Goal: Information Seeking & Learning: Check status

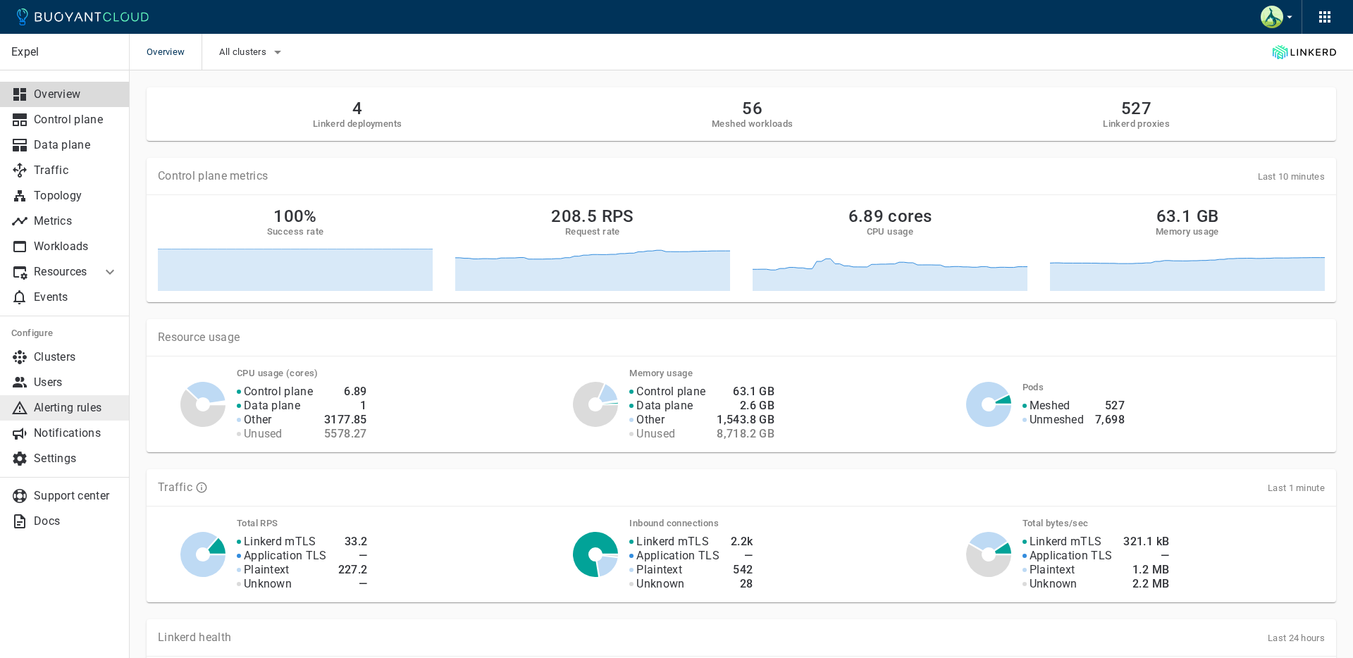
click at [62, 414] on p "Alerting rules" at bounding box center [76, 408] width 85 height 14
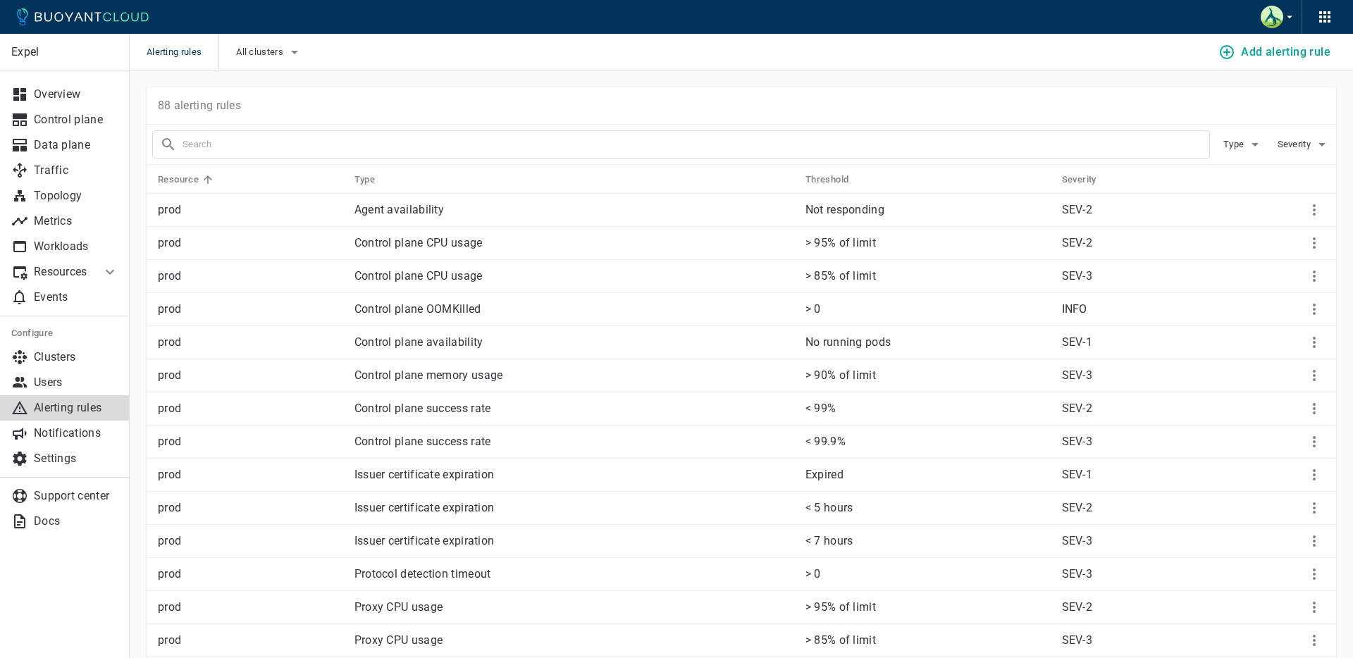
click at [371, 137] on input "text" at bounding box center [695, 145] width 1026 height 20
type input "oom"
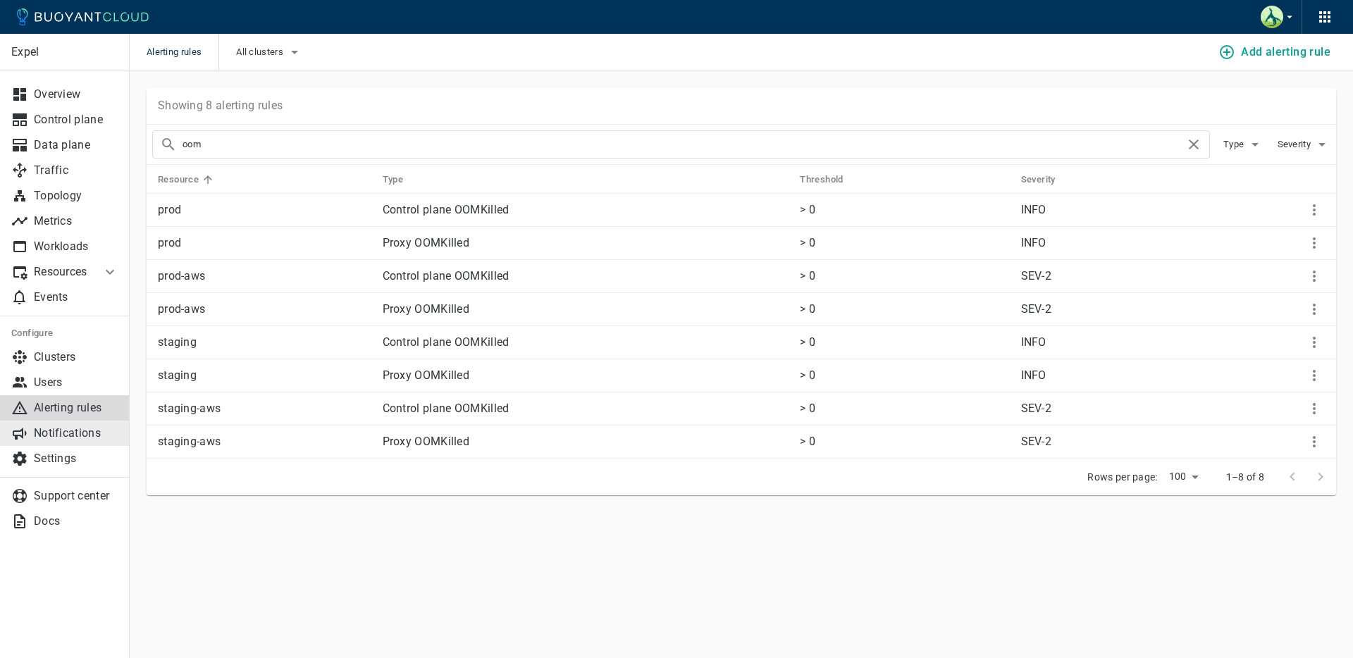
click at [61, 430] on p "Notifications" at bounding box center [76, 433] width 85 height 14
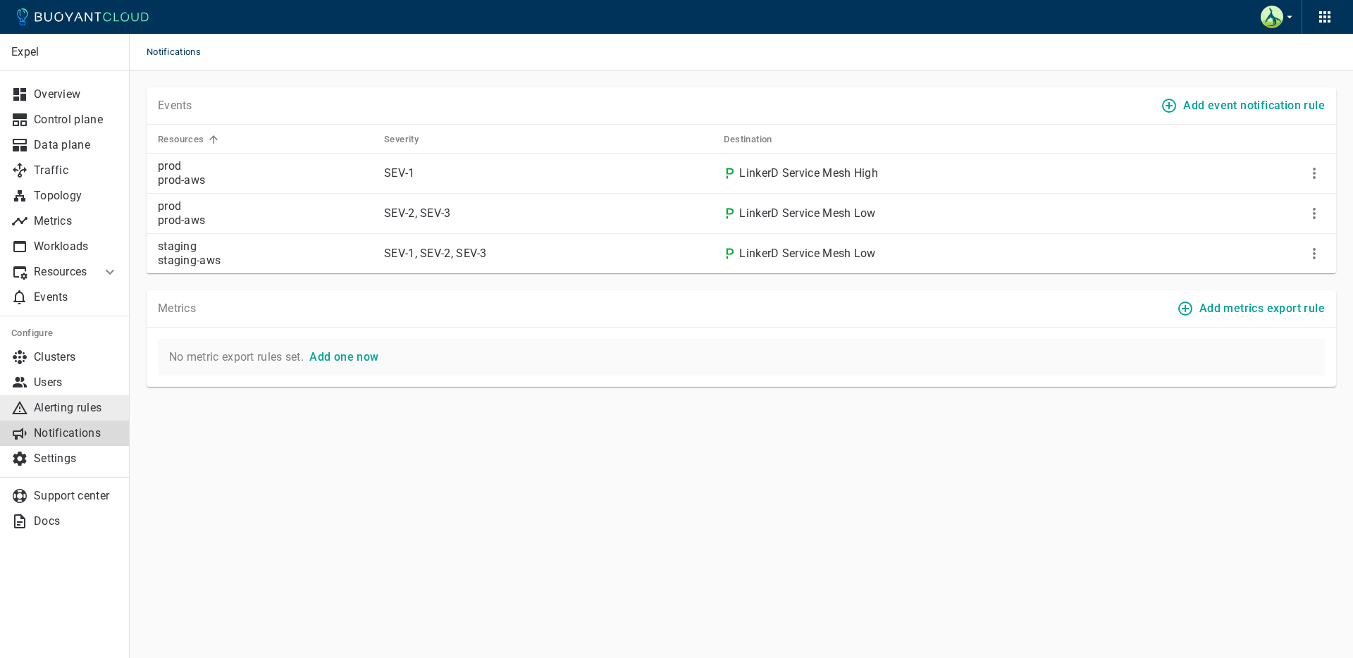
click at [51, 406] on p "Alerting rules" at bounding box center [76, 408] width 85 height 14
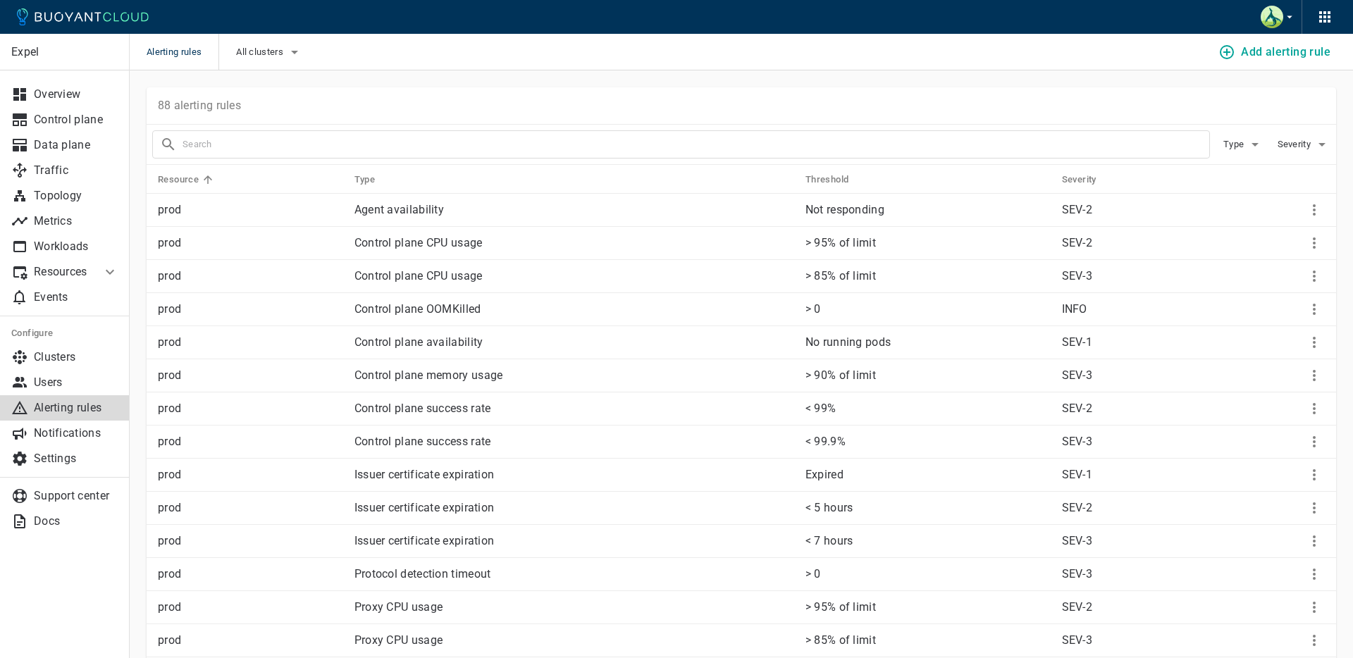
click at [527, 142] on input "text" at bounding box center [695, 145] width 1026 height 20
type input "oom"
click at [391, 115] on div "88 alerting rules" at bounding box center [741, 105] width 1189 height 37
click at [68, 292] on p "Events" at bounding box center [76, 297] width 85 height 14
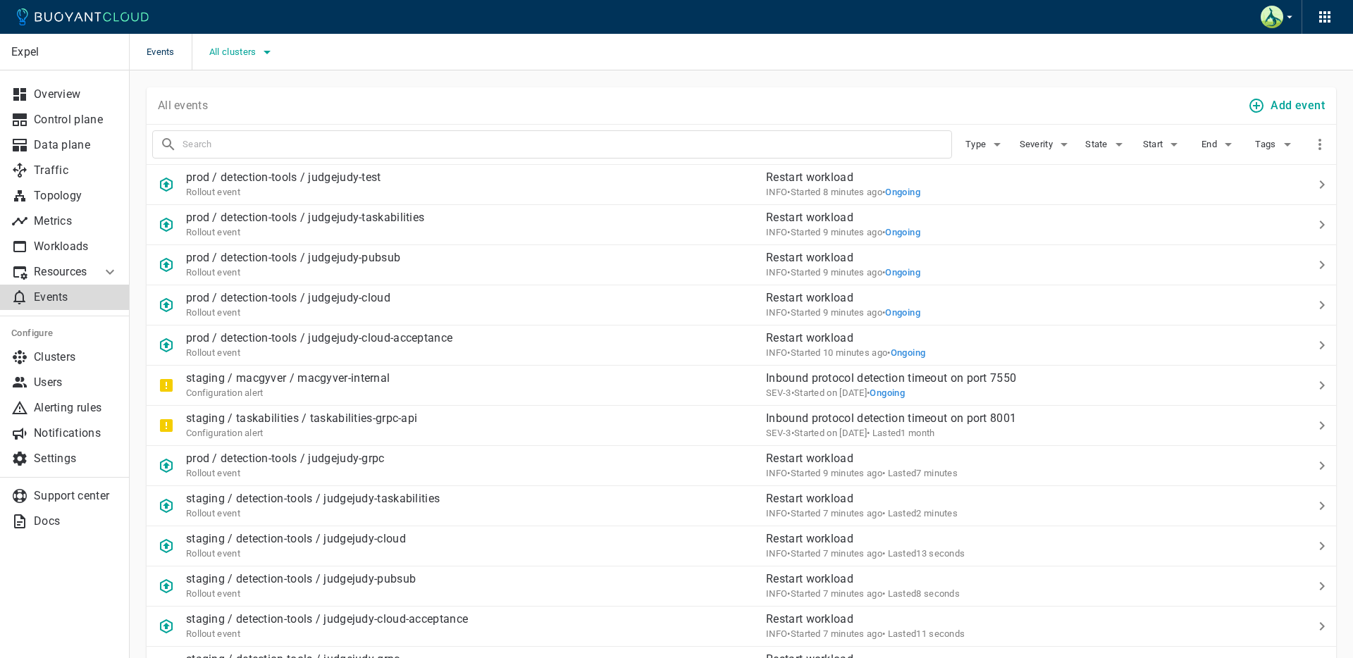
click at [251, 52] on span "All clusters" at bounding box center [234, 51] width 50 height 11
click at [258, 63] on span "prod" at bounding box center [253, 67] width 23 height 14
click at [236, 63] on input "prod" at bounding box center [227, 66] width 17 height 17
checkbox input "true"
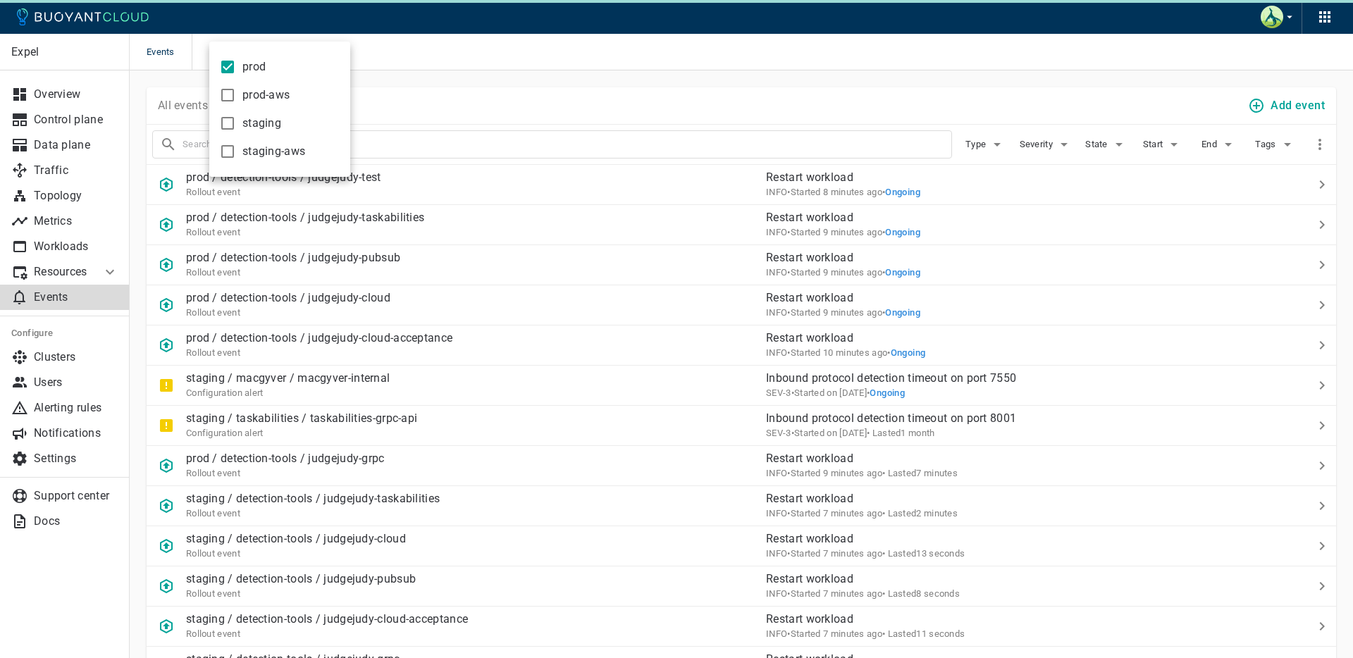
click at [258, 122] on span "staging" at bounding box center [261, 123] width 39 height 14
click at [236, 122] on input "staging" at bounding box center [227, 123] width 17 height 17
checkbox input "true"
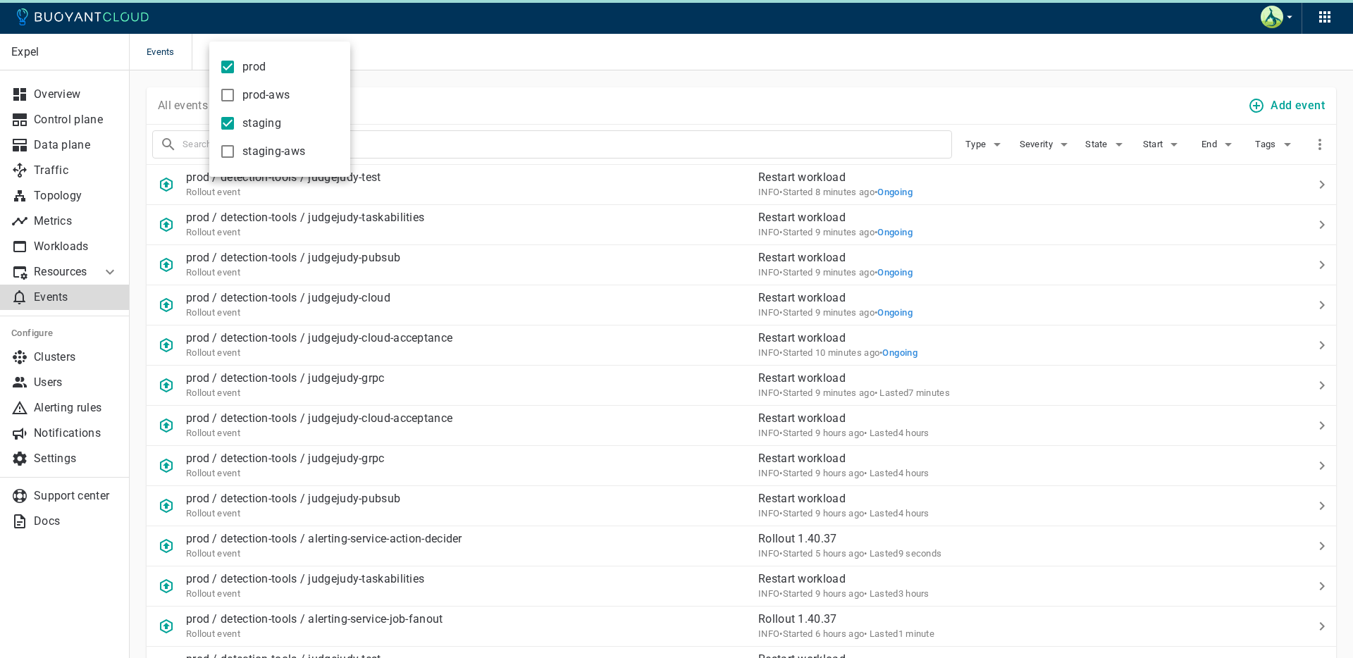
click at [555, 83] on div at bounding box center [676, 329] width 1353 height 658
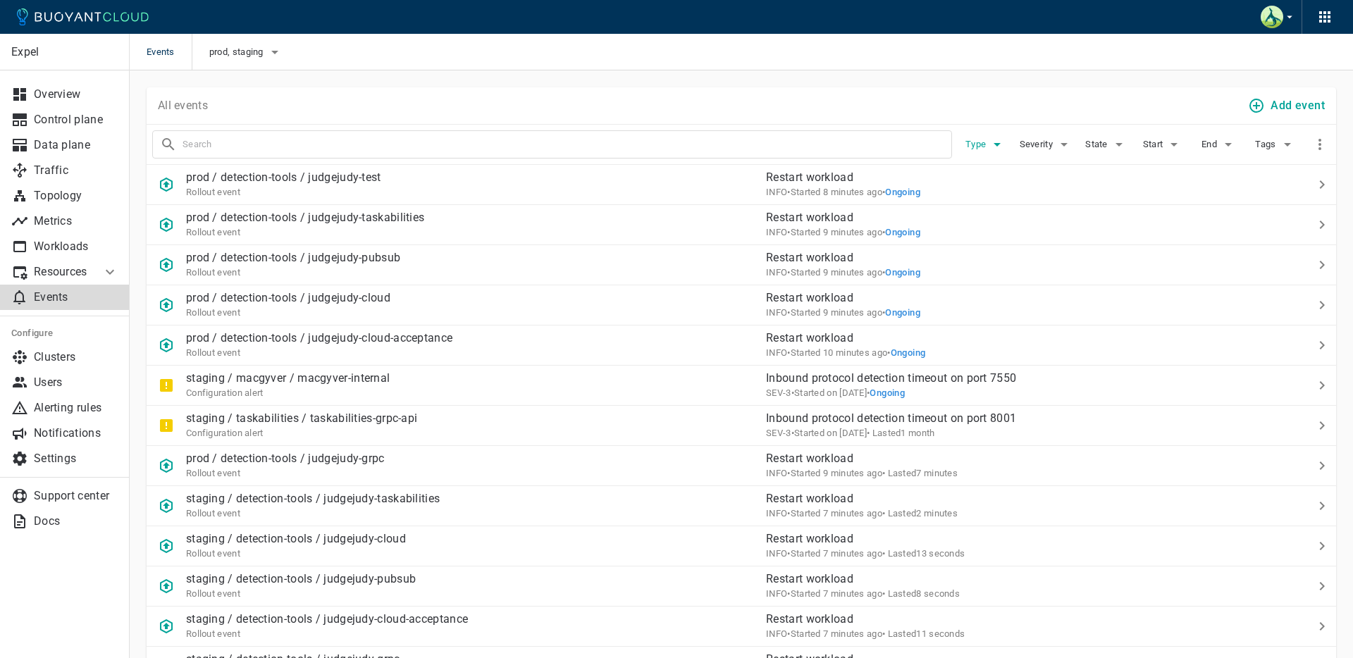
click at [979, 146] on span "Type" at bounding box center [976, 144] width 23 height 11
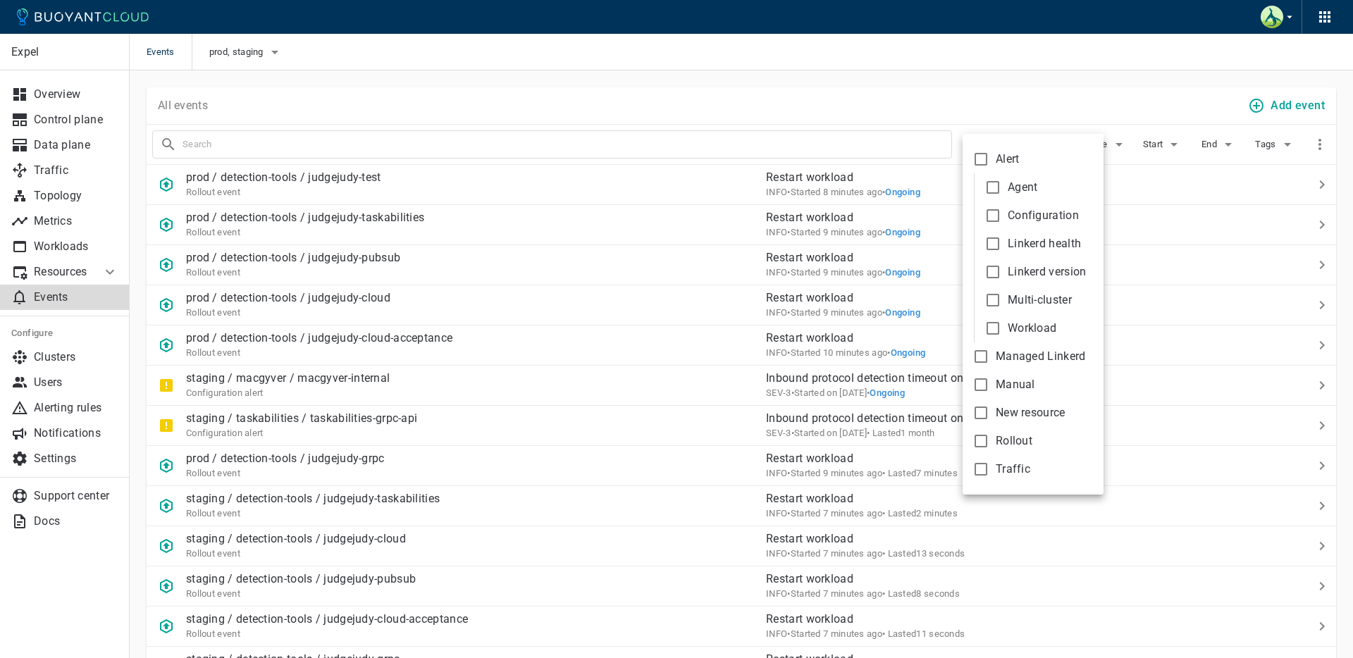
click at [999, 114] on div at bounding box center [676, 329] width 1353 height 658
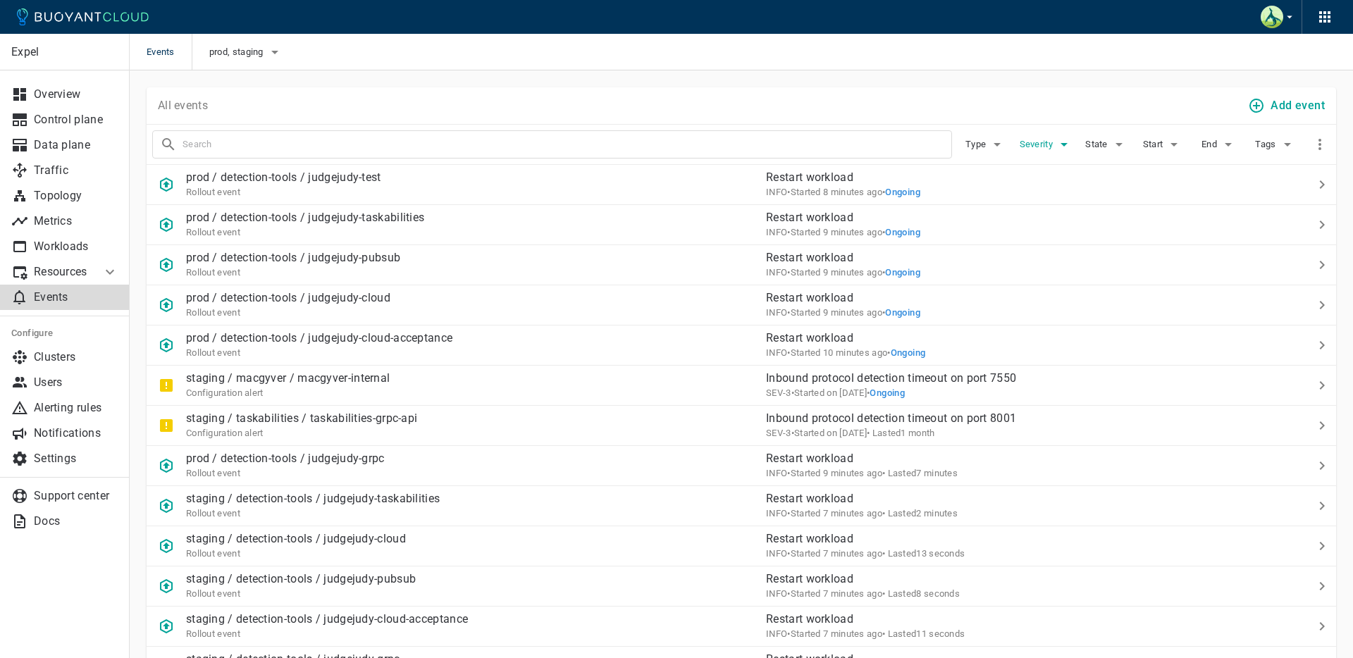
click at [1037, 145] on span "Severity" at bounding box center [1037, 144] width 36 height 11
click at [1078, 108] on div at bounding box center [676, 329] width 1353 height 658
click at [1277, 148] on span "Tags" at bounding box center [1266, 144] width 23 height 11
click at [1205, 128] on div at bounding box center [676, 329] width 1353 height 658
click at [1002, 138] on icon "button" at bounding box center [996, 144] width 17 height 17
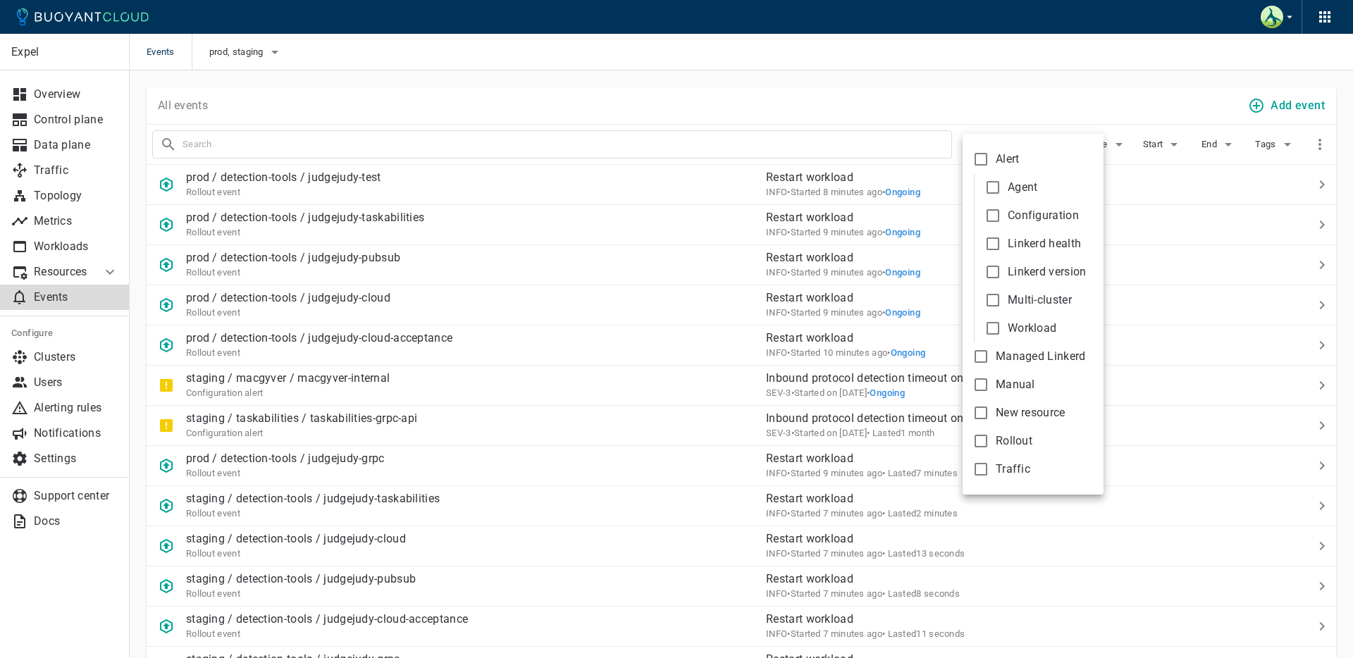
click at [1005, 154] on span "Alert" at bounding box center [1007, 159] width 24 height 14
click at [989, 154] on input "Alert" at bounding box center [980, 159] width 17 height 17
checkbox input "true"
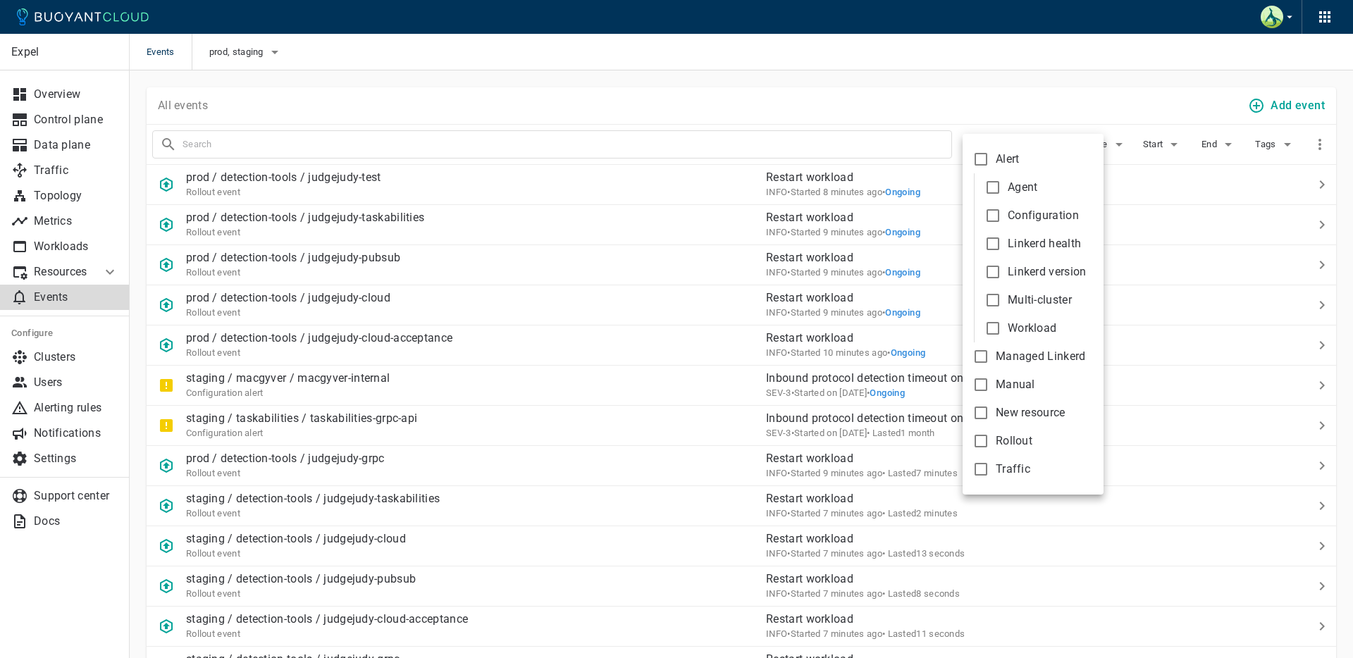
checkbox input "true"
type input "type:alert"
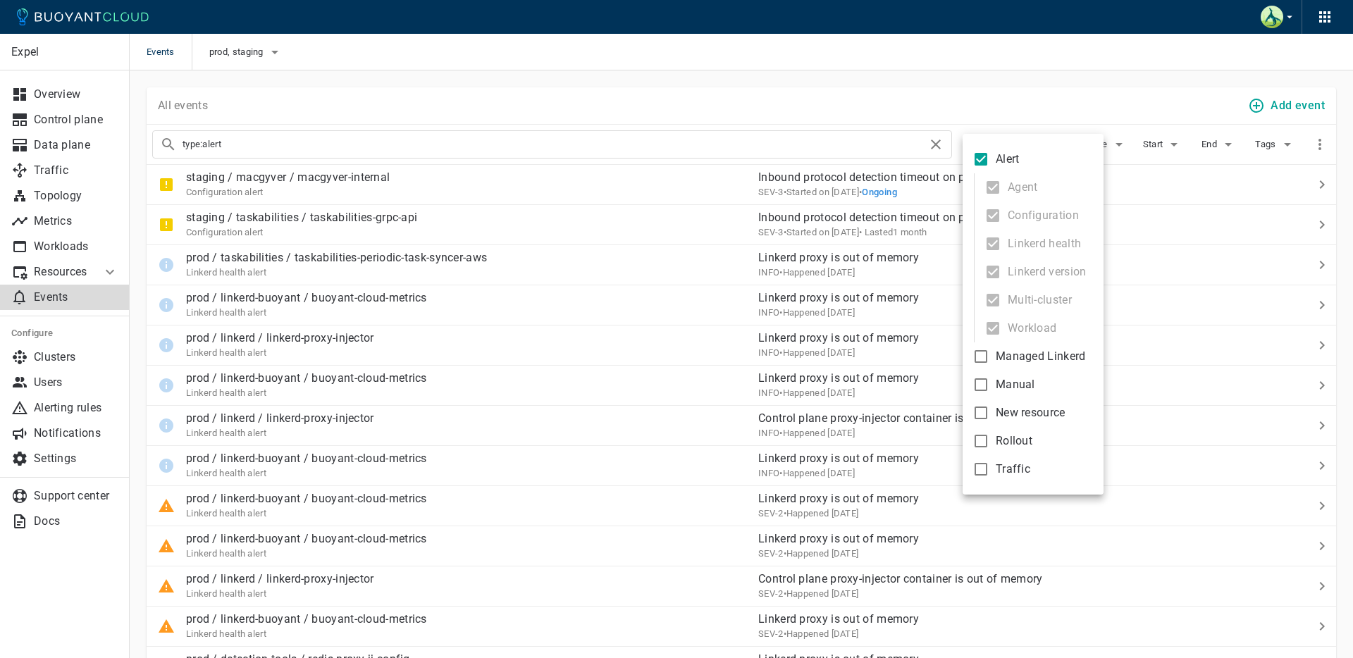
click at [1005, 100] on div at bounding box center [676, 329] width 1353 height 658
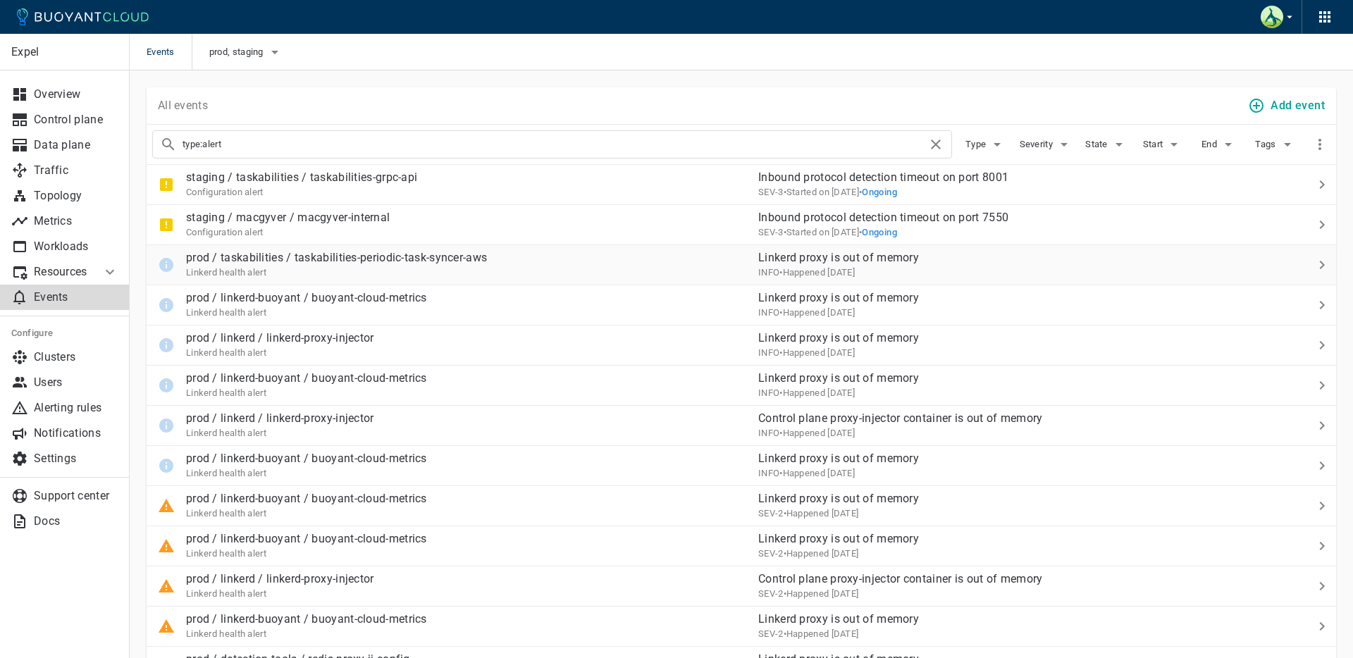
click at [657, 265] on div "prod / taskabilities / taskabilities-periodic-task-syncer-aws Linkerd health al…" at bounding box center [447, 259] width 600 height 39
click at [939, 268] on div "INFO • Happened [DATE]" at bounding box center [1013, 272] width 510 height 14
